Goal: Task Accomplishment & Management: Manage account settings

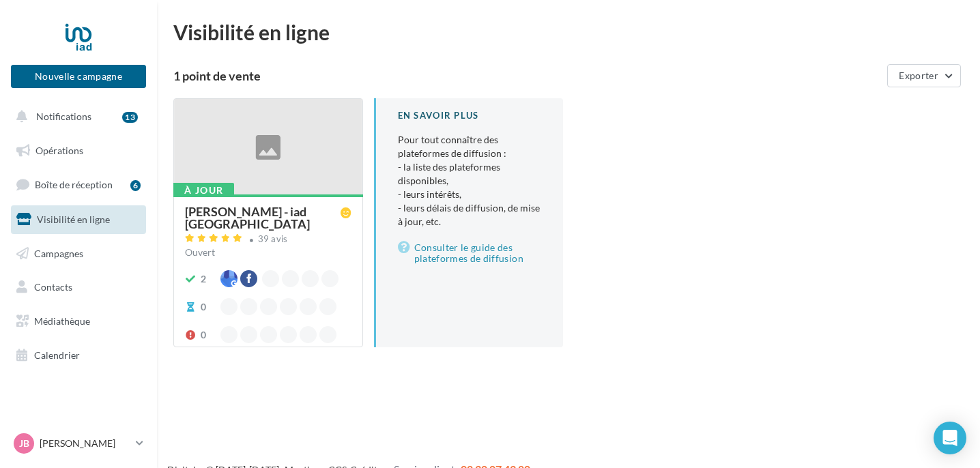
click at [295, 211] on div "[PERSON_NAME] - iad [GEOGRAPHIC_DATA]" at bounding box center [263, 217] width 156 height 25
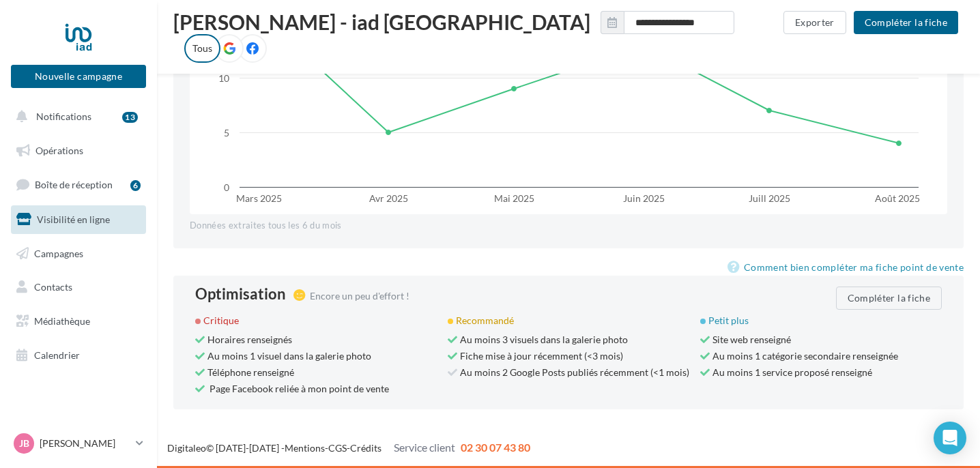
scroll to position [1273, 0]
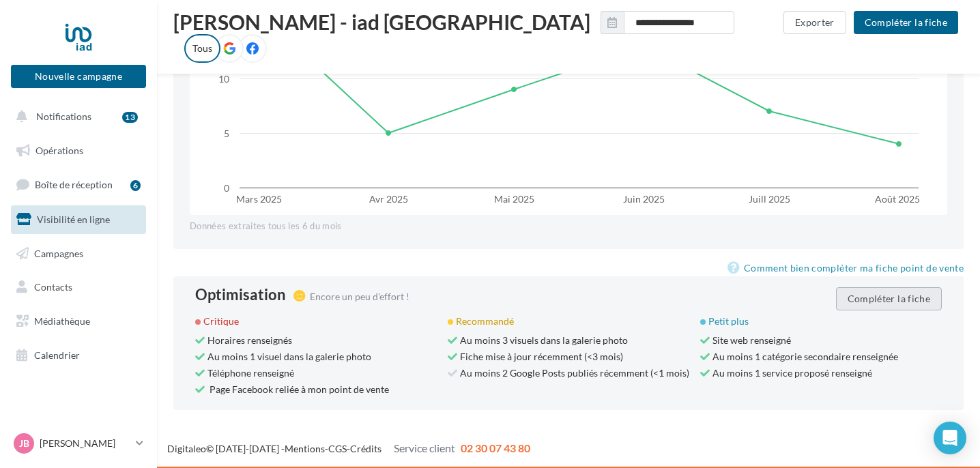
click at [872, 304] on button "Compléter la fiche" at bounding box center [889, 298] width 106 height 23
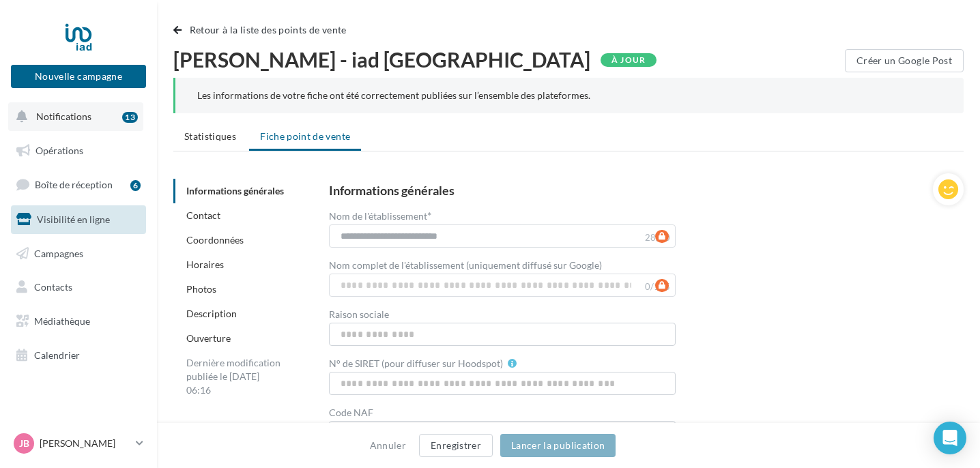
click at [63, 116] on span "Notifications" at bounding box center [63, 117] width 55 height 12
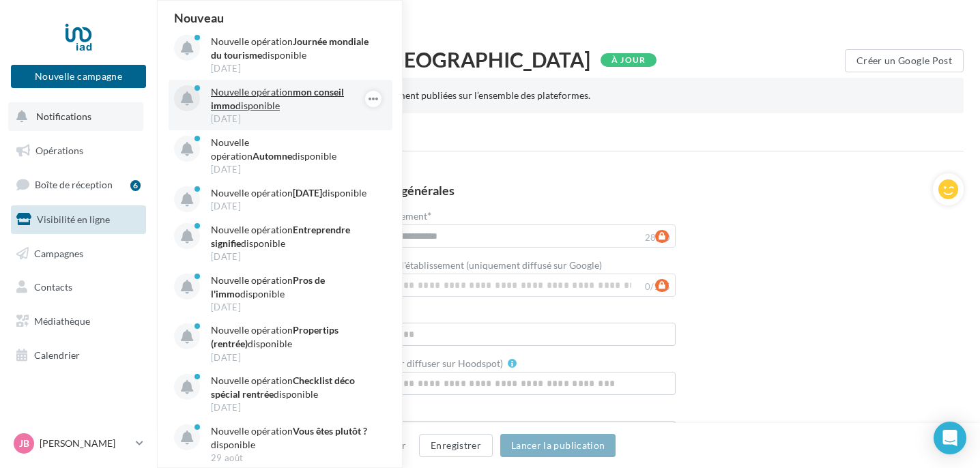
click at [283, 104] on p "Nouvelle opération mon conseil immo disponible" at bounding box center [290, 98] width 158 height 27
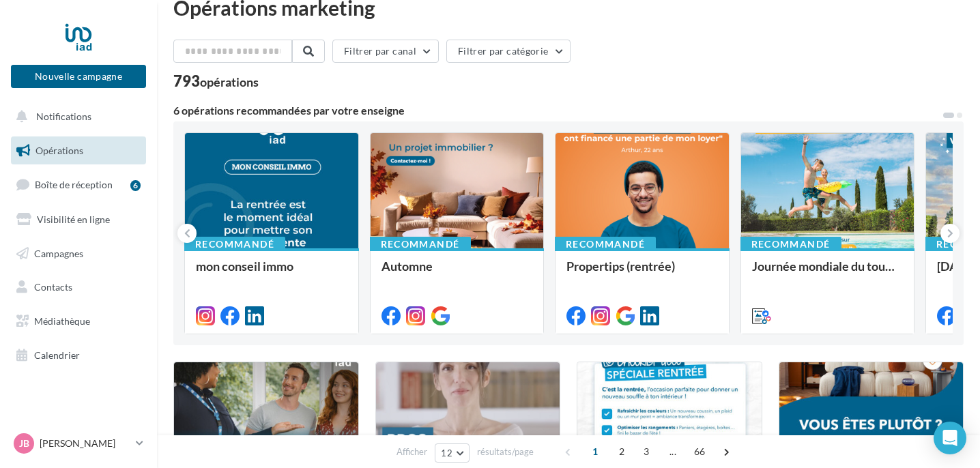
scroll to position [25, 0]
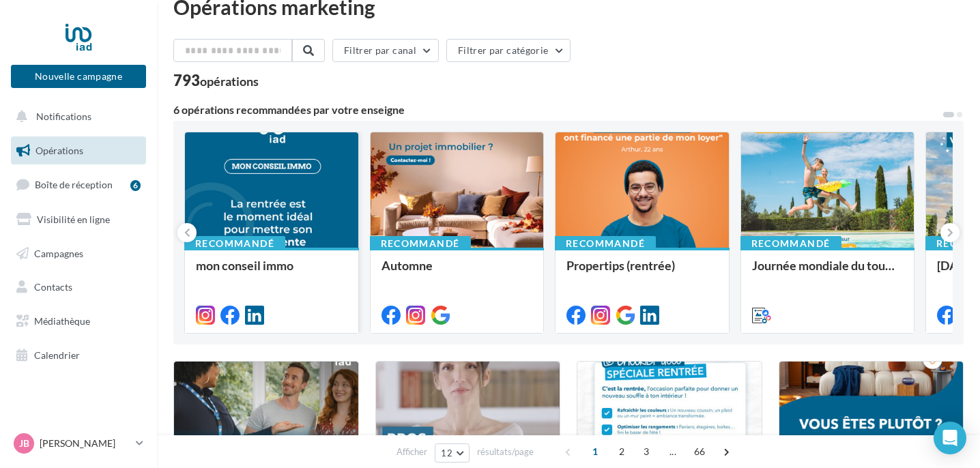
click at [330, 206] on div at bounding box center [271, 190] width 173 height 117
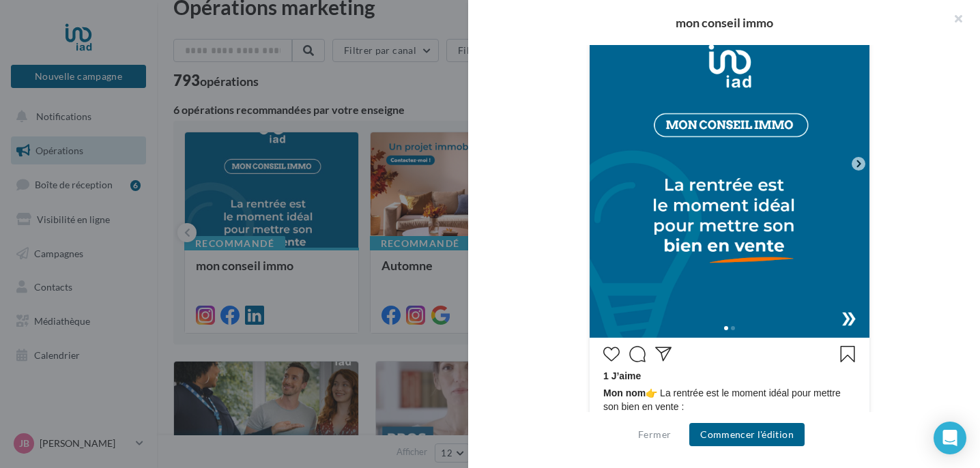
scroll to position [349, 0]
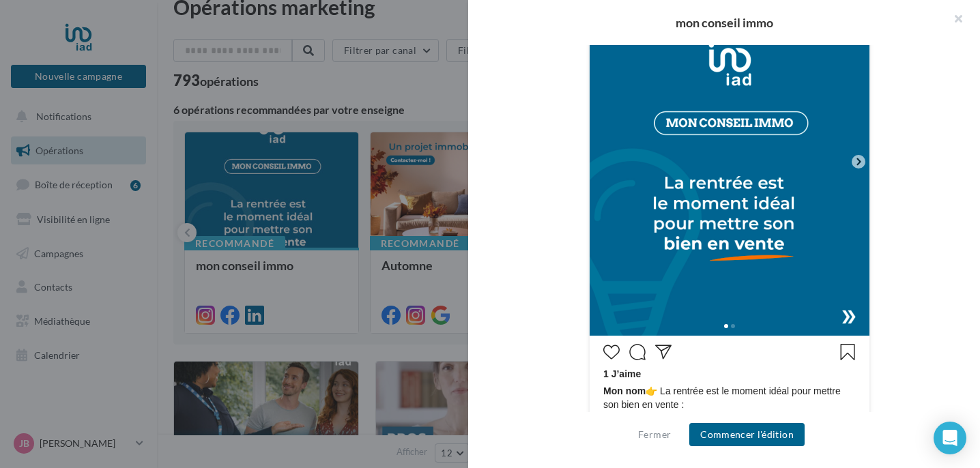
click at [862, 164] on icon at bounding box center [858, 162] width 12 height 12
click at [857, 160] on icon at bounding box center [858, 162] width 12 height 12
click at [848, 315] on div at bounding box center [730, 325] width 280 height 22
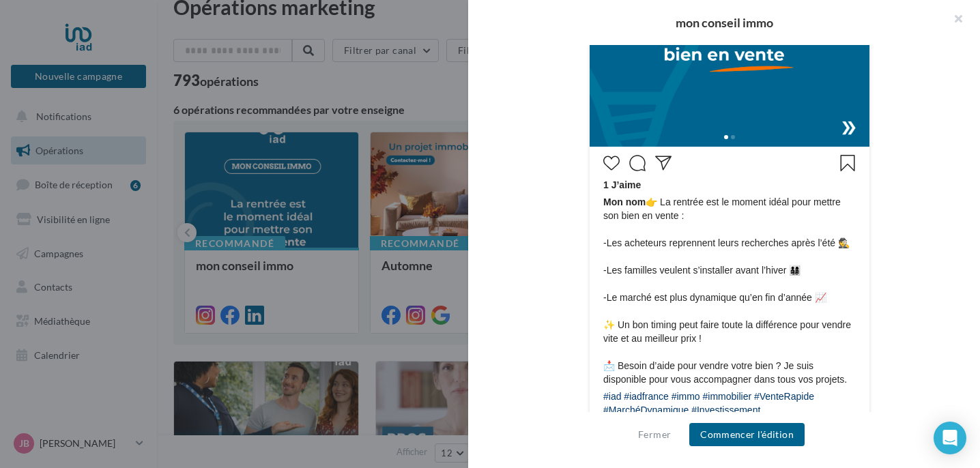
scroll to position [535, 0]
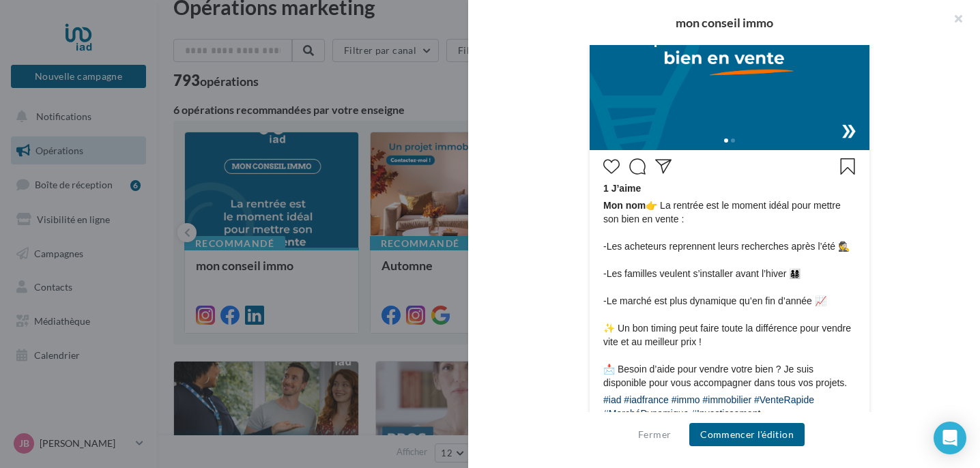
click at [734, 143] on div at bounding box center [730, 139] width 280 height 22
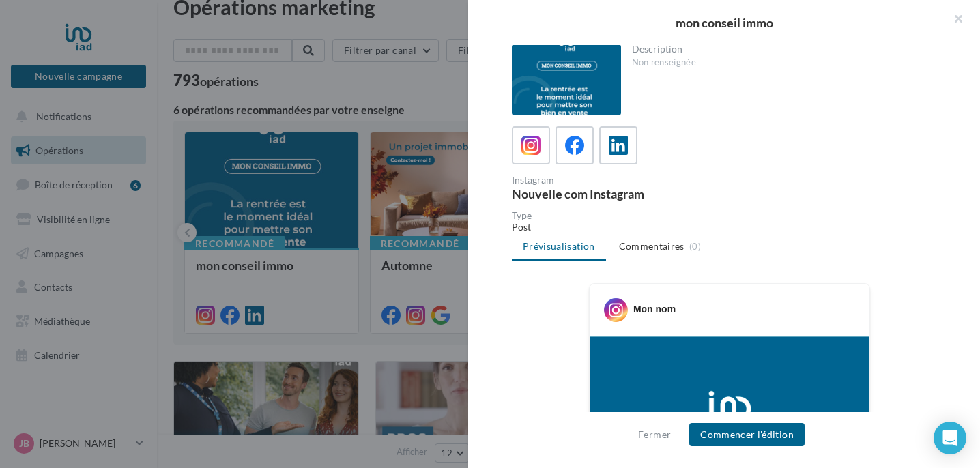
scroll to position [0, 0]
click at [961, 15] on button "button" at bounding box center [952, 20] width 55 height 41
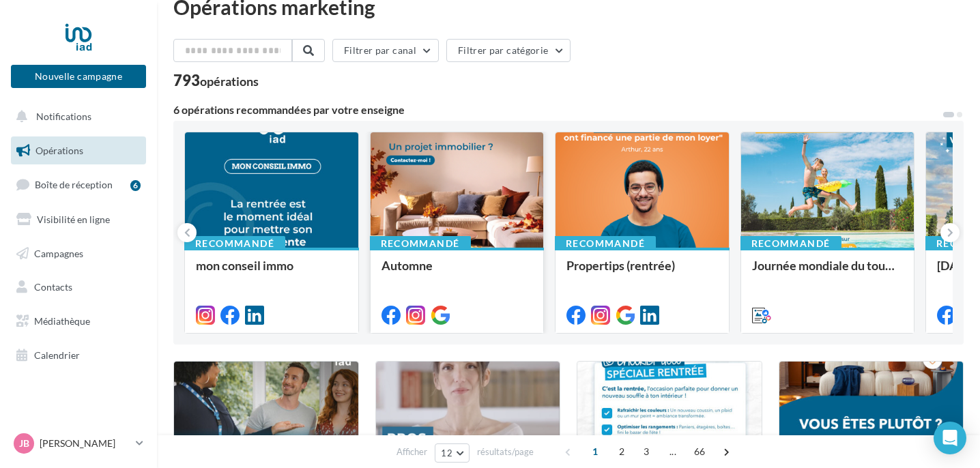
click at [472, 216] on div at bounding box center [457, 190] width 173 height 117
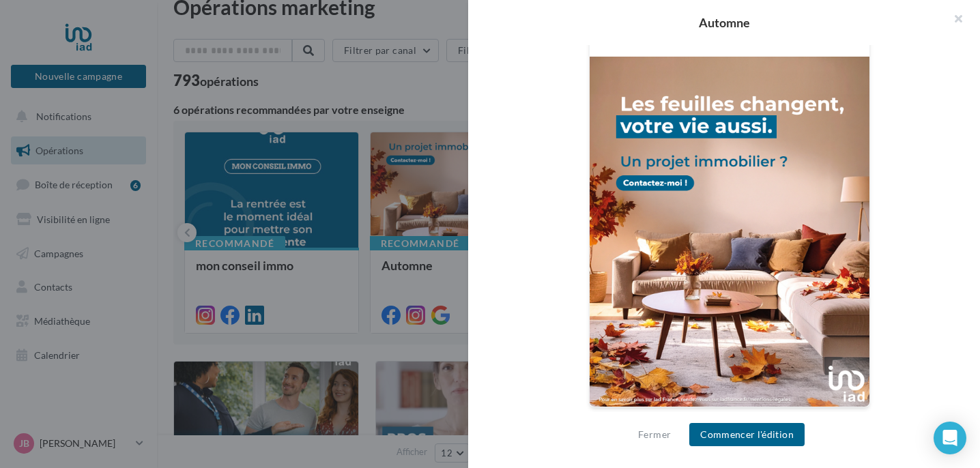
scroll to position [462, 0]
click at [960, 18] on button "button" at bounding box center [952, 20] width 55 height 41
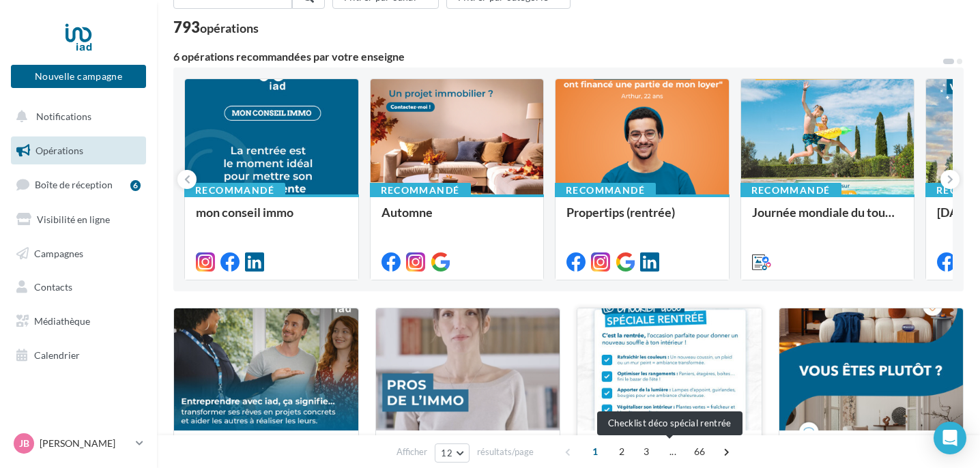
scroll to position [25, 0]
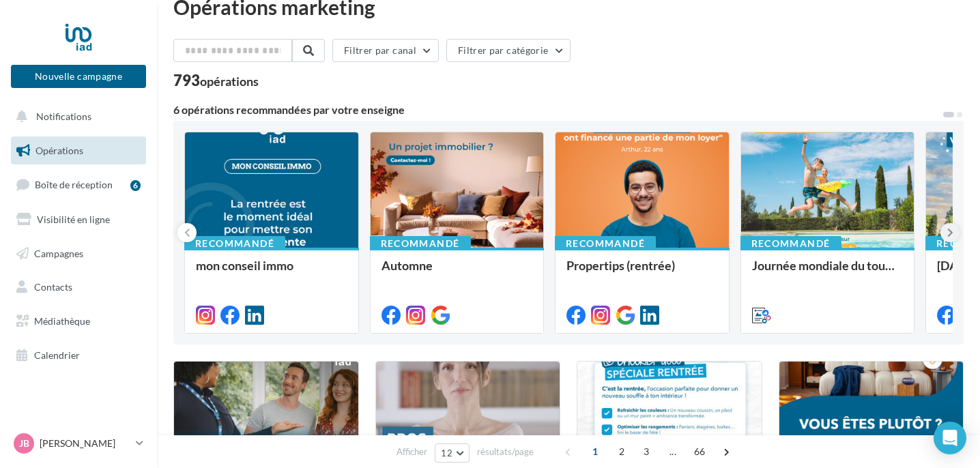
click at [958, 231] on button at bounding box center [949, 232] width 19 height 19
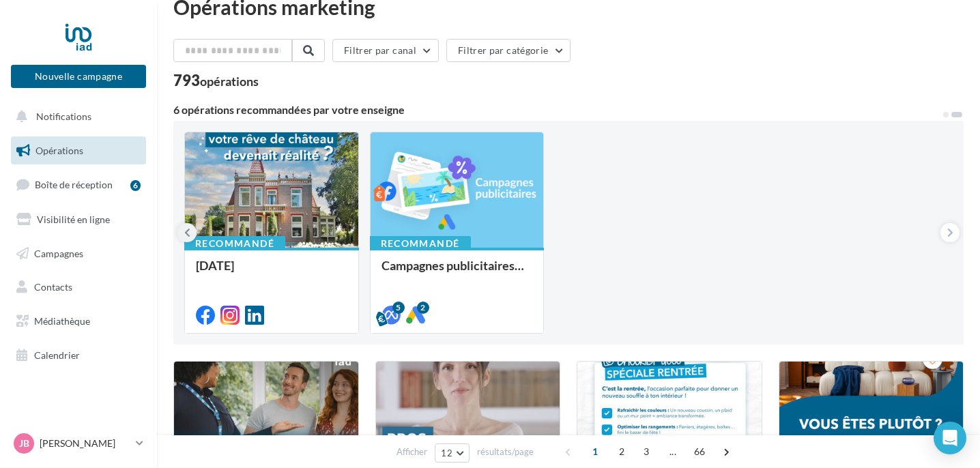
click at [190, 231] on button at bounding box center [186, 232] width 19 height 19
